Goal: Task Accomplishment & Management: Manage account settings

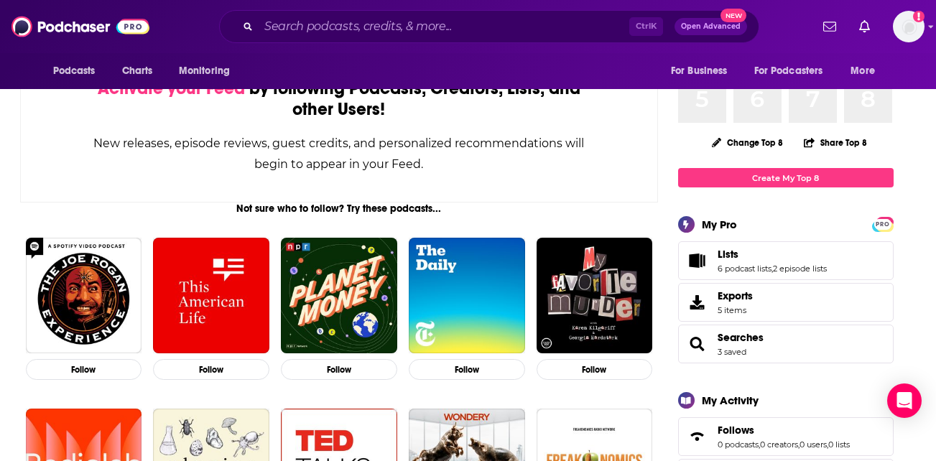
scroll to position [118, 0]
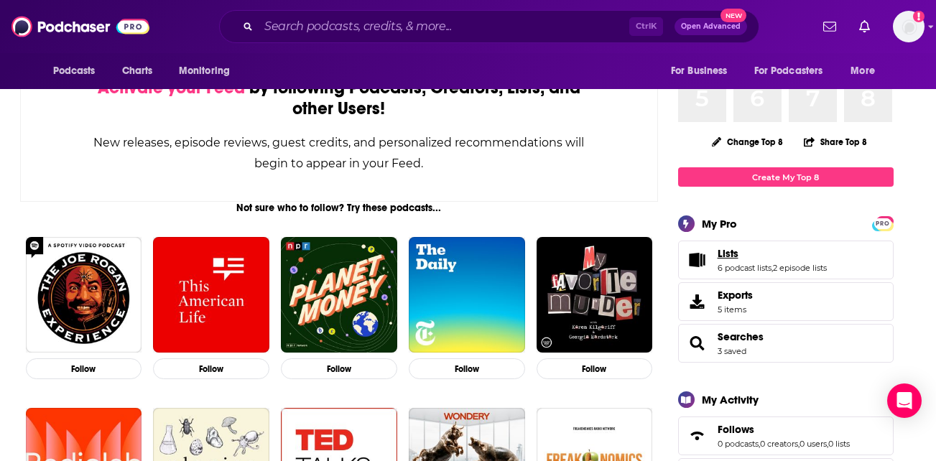
click at [788, 249] on link "Lists" at bounding box center [772, 253] width 109 height 13
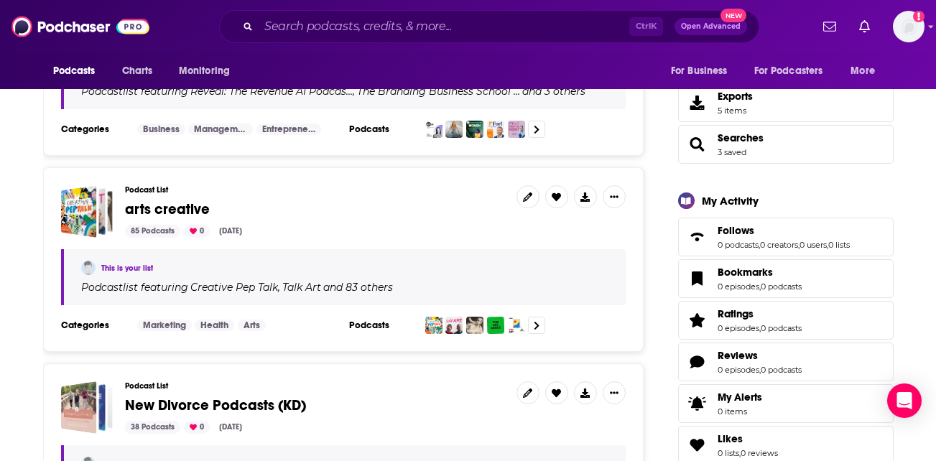
scroll to position [332, 0]
click at [614, 200] on icon "Show More Button" at bounding box center [614, 196] width 9 height 9
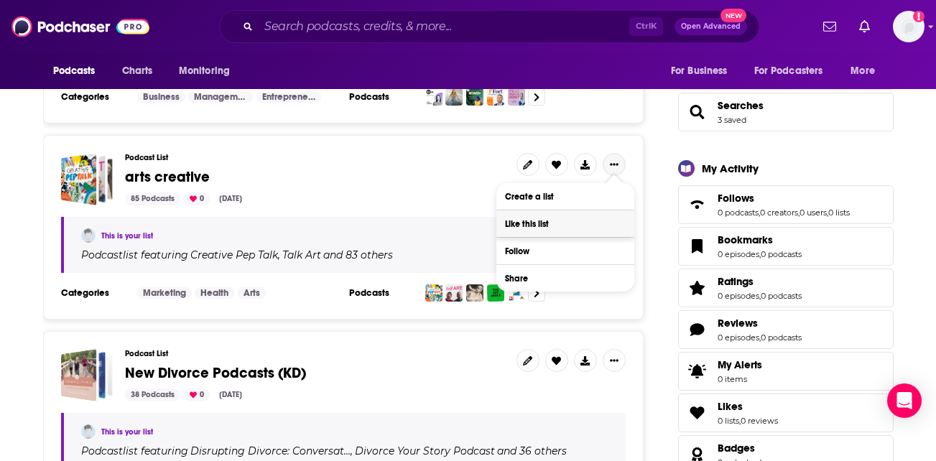
scroll to position [364, 0]
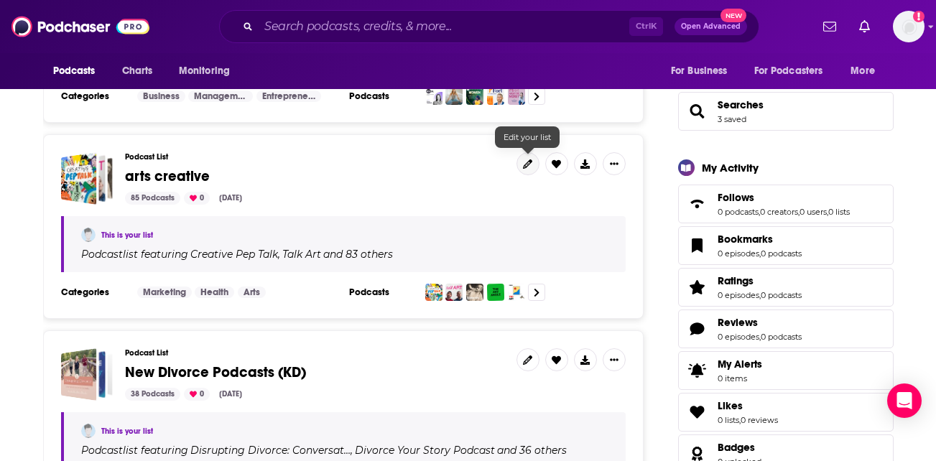
click at [527, 165] on icon at bounding box center [527, 164] width 9 height 9
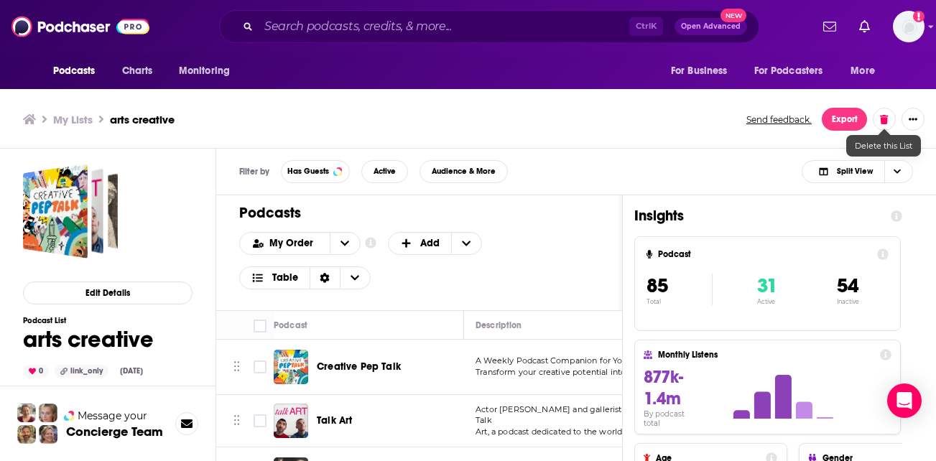
click at [887, 119] on icon at bounding box center [884, 119] width 8 height 9
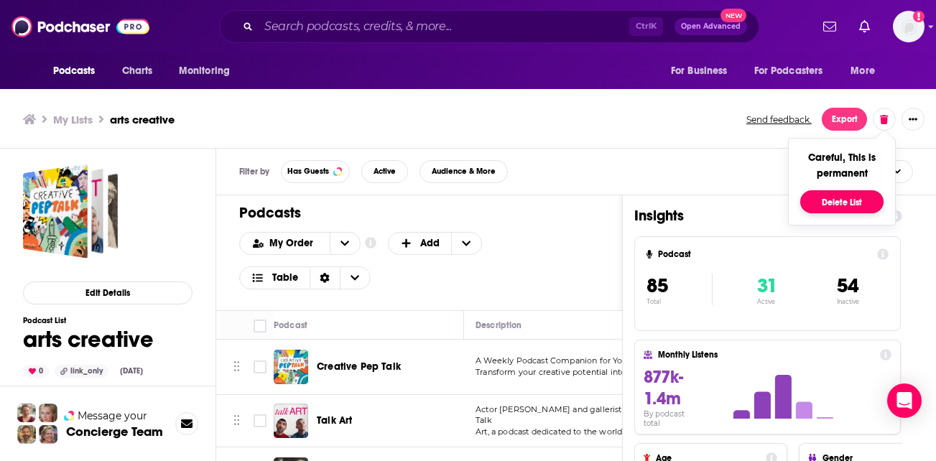
click at [842, 203] on button "Delete List" at bounding box center [841, 201] width 83 height 23
click at [70, 121] on h3 "My Lists" at bounding box center [73, 120] width 40 height 14
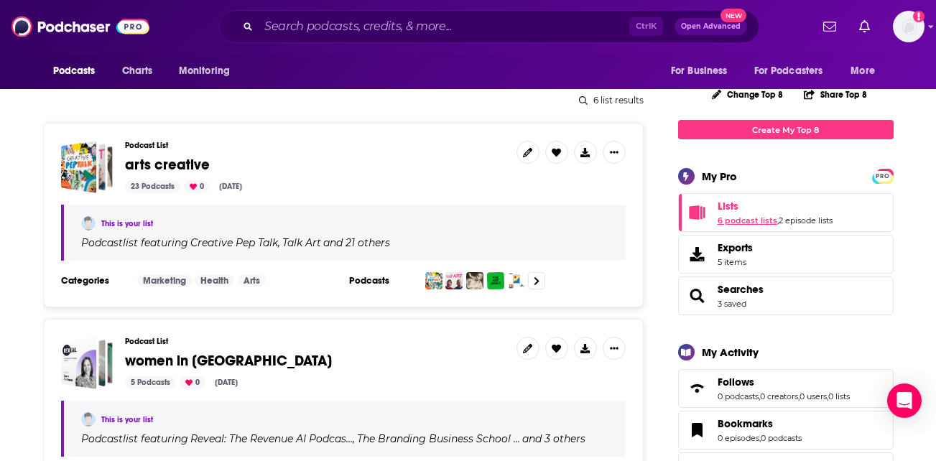
scroll to position [180, 0]
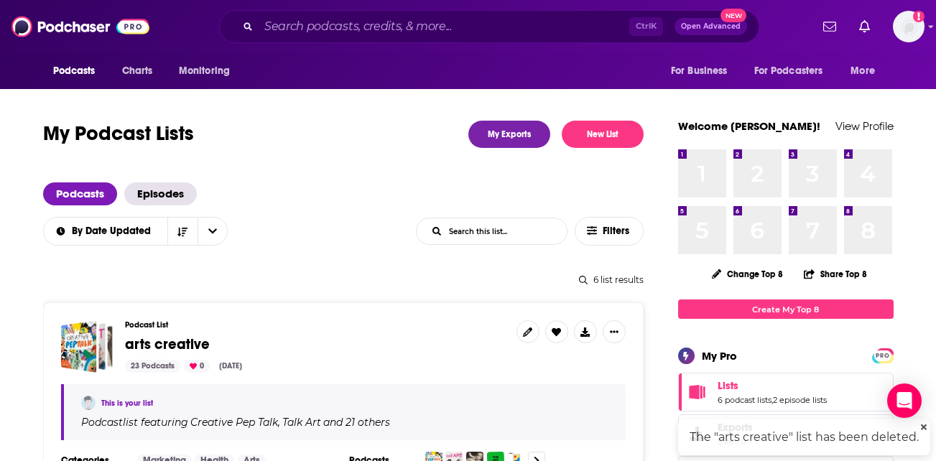
click at [756, 215] on div "6 6" at bounding box center [758, 230] width 48 height 48
click at [747, 400] on link "6 podcast lists" at bounding box center [745, 400] width 54 height 10
click at [729, 384] on span "Lists" at bounding box center [728, 385] width 21 height 13
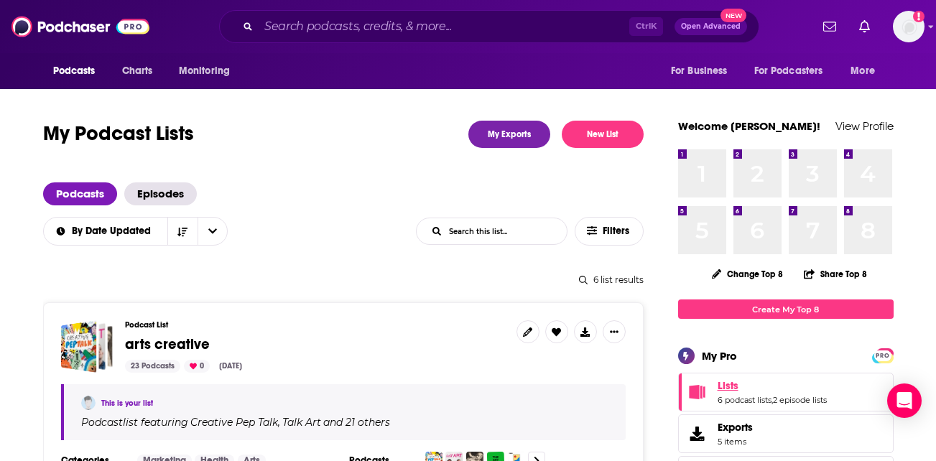
click at [729, 384] on span "Lists" at bounding box center [728, 385] width 21 height 13
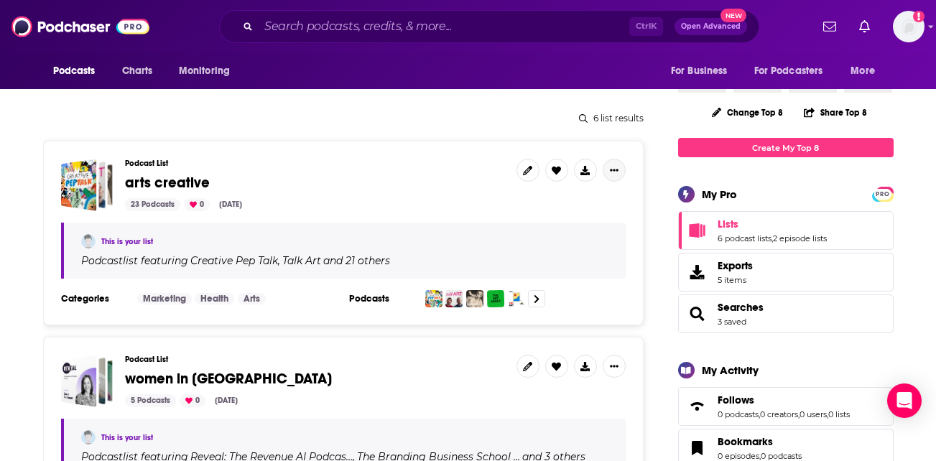
scroll to position [163, 0]
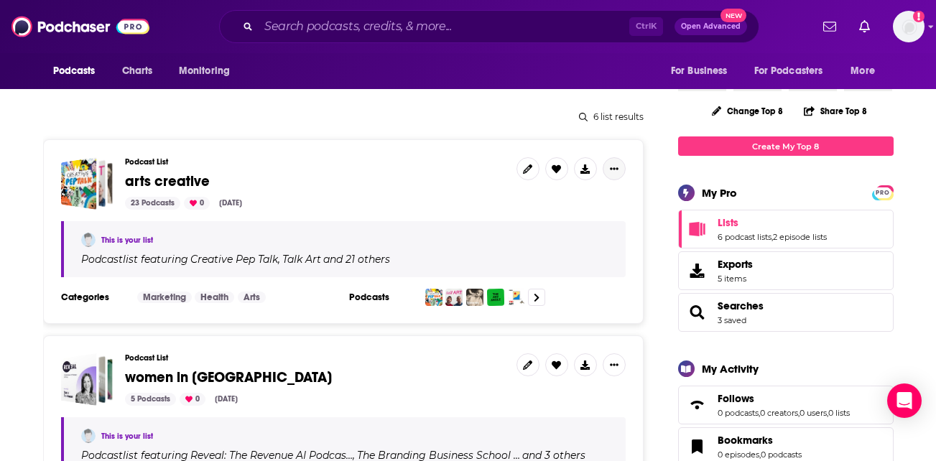
click at [610, 171] on icon "Show More Button" at bounding box center [614, 169] width 9 height 9
click at [522, 167] on link at bounding box center [528, 168] width 23 height 23
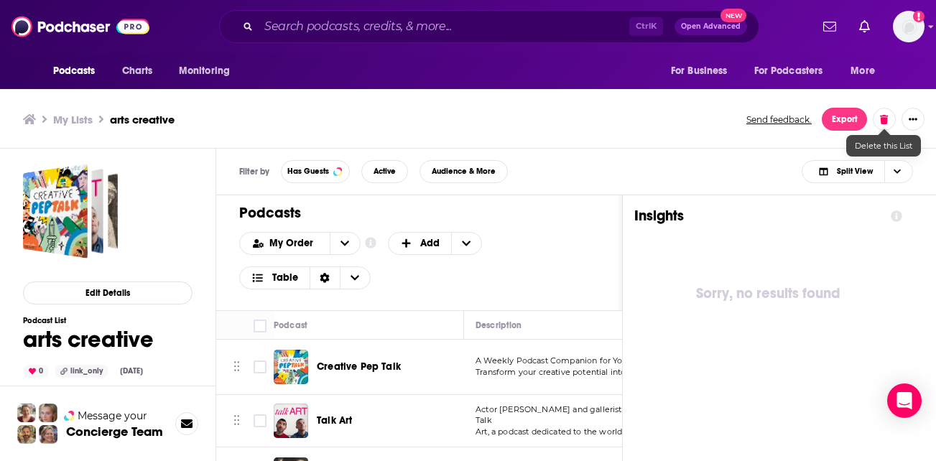
click at [880, 119] on icon at bounding box center [884, 119] width 8 height 9
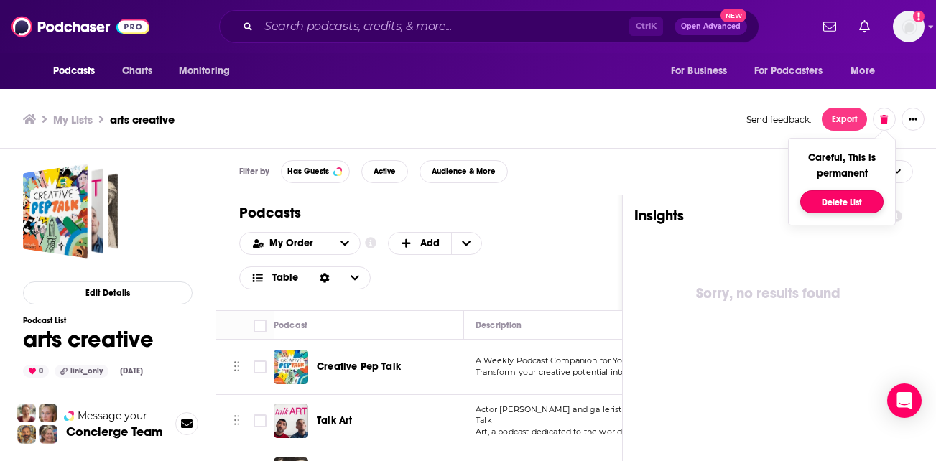
click at [846, 195] on button "Delete List" at bounding box center [841, 201] width 83 height 23
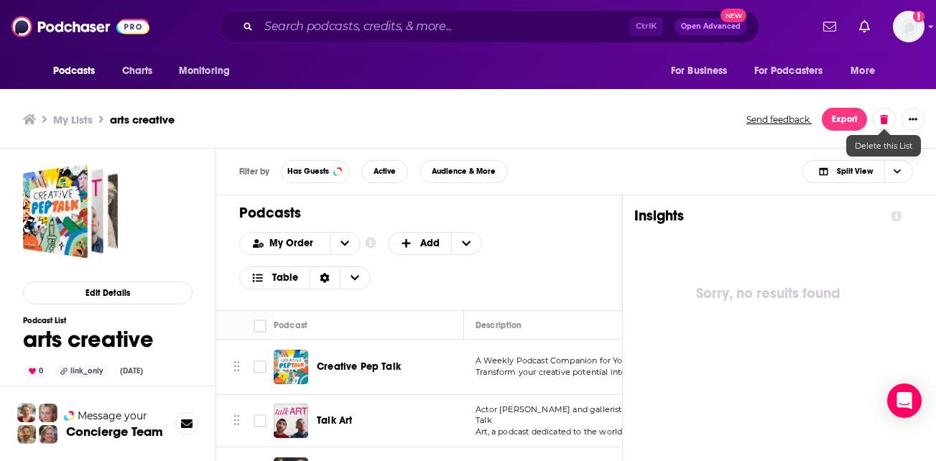
click at [885, 120] on icon at bounding box center [884, 119] width 8 height 9
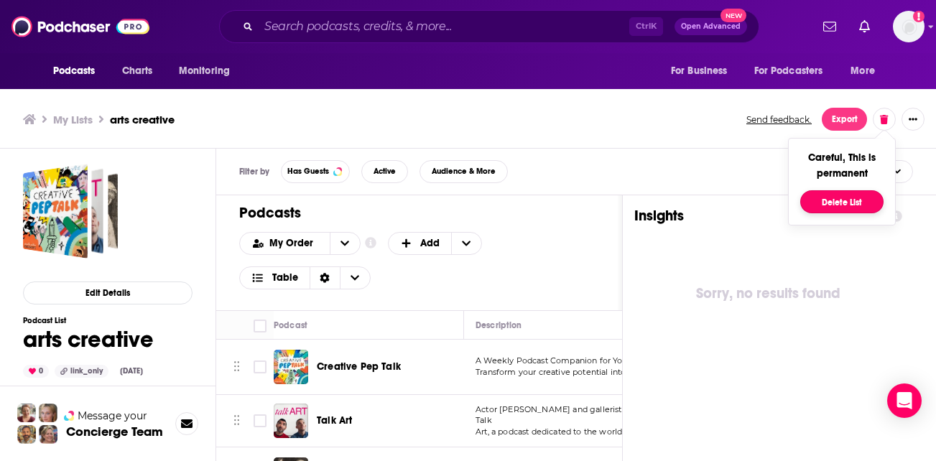
click at [843, 205] on button "Delete List" at bounding box center [841, 201] width 83 height 23
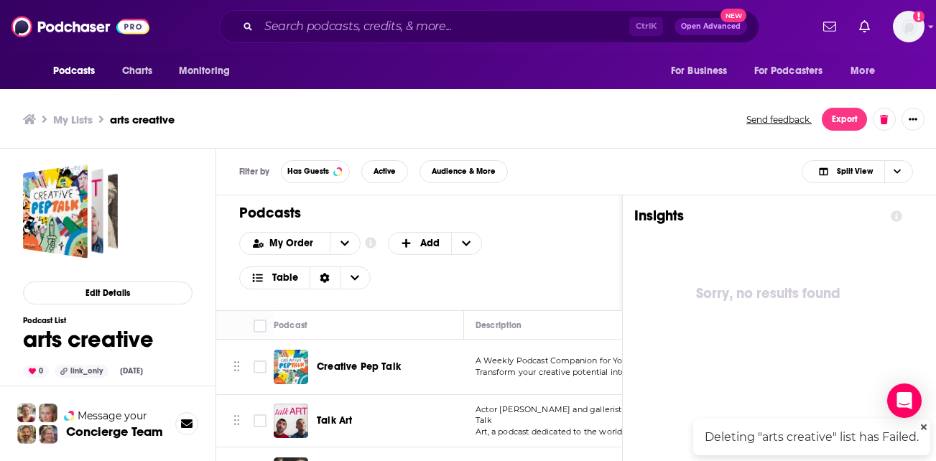
scroll to position [4, 0]
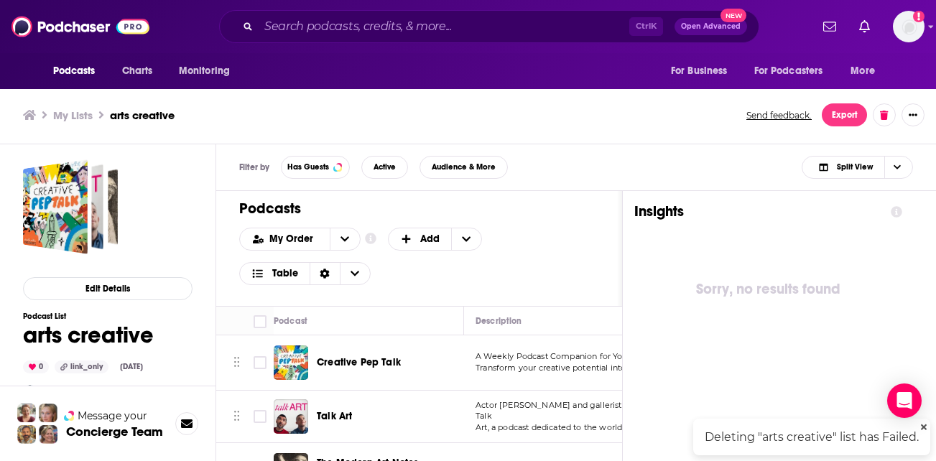
click at [927, 425] on icon at bounding box center [924, 427] width 6 height 9
click at [883, 114] on icon at bounding box center [884, 115] width 8 height 9
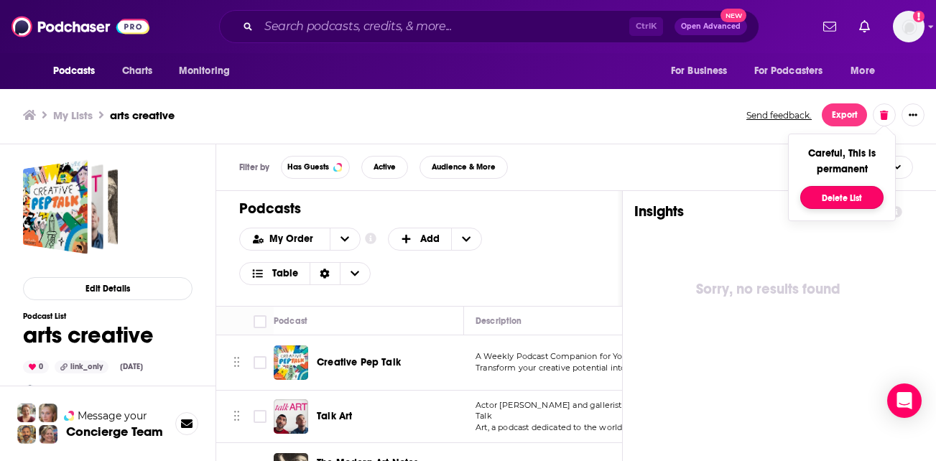
click at [849, 196] on button "Delete List" at bounding box center [841, 197] width 83 height 23
